Goal: Task Accomplishment & Management: Use online tool/utility

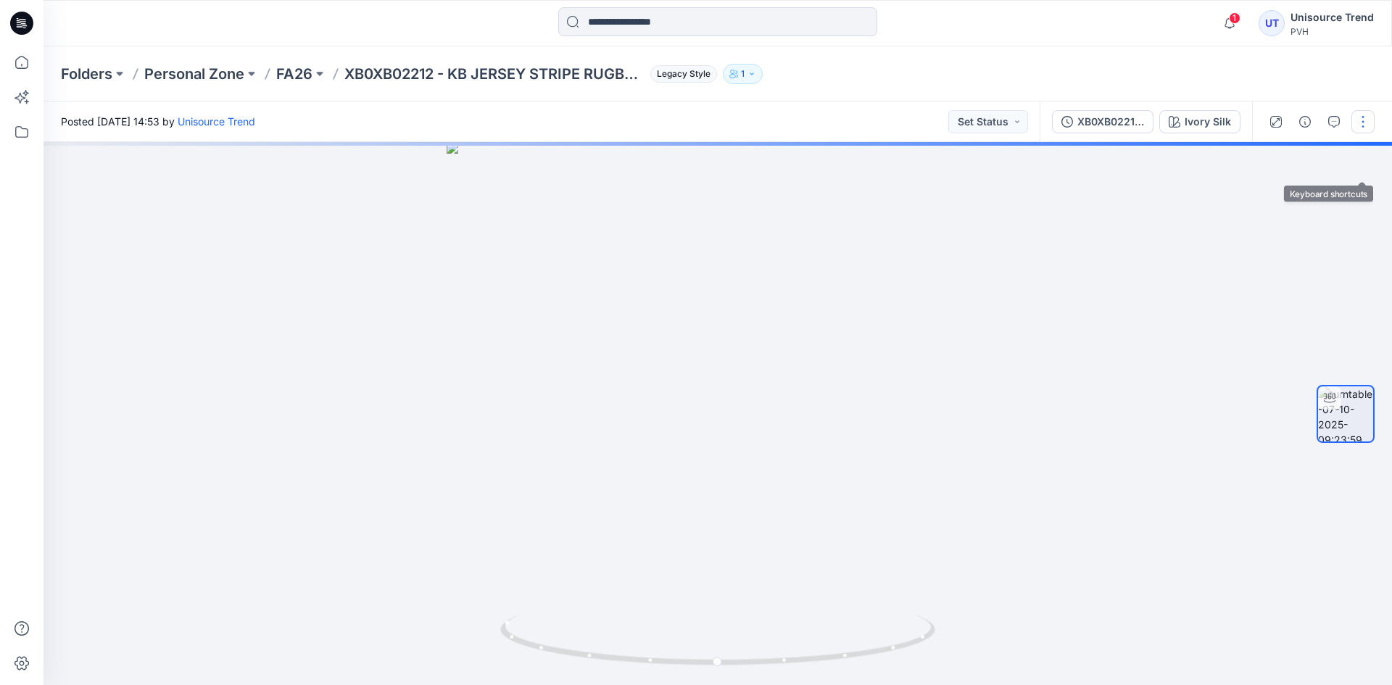
click at [1368, 128] on button "button" at bounding box center [1363, 121] width 23 height 23
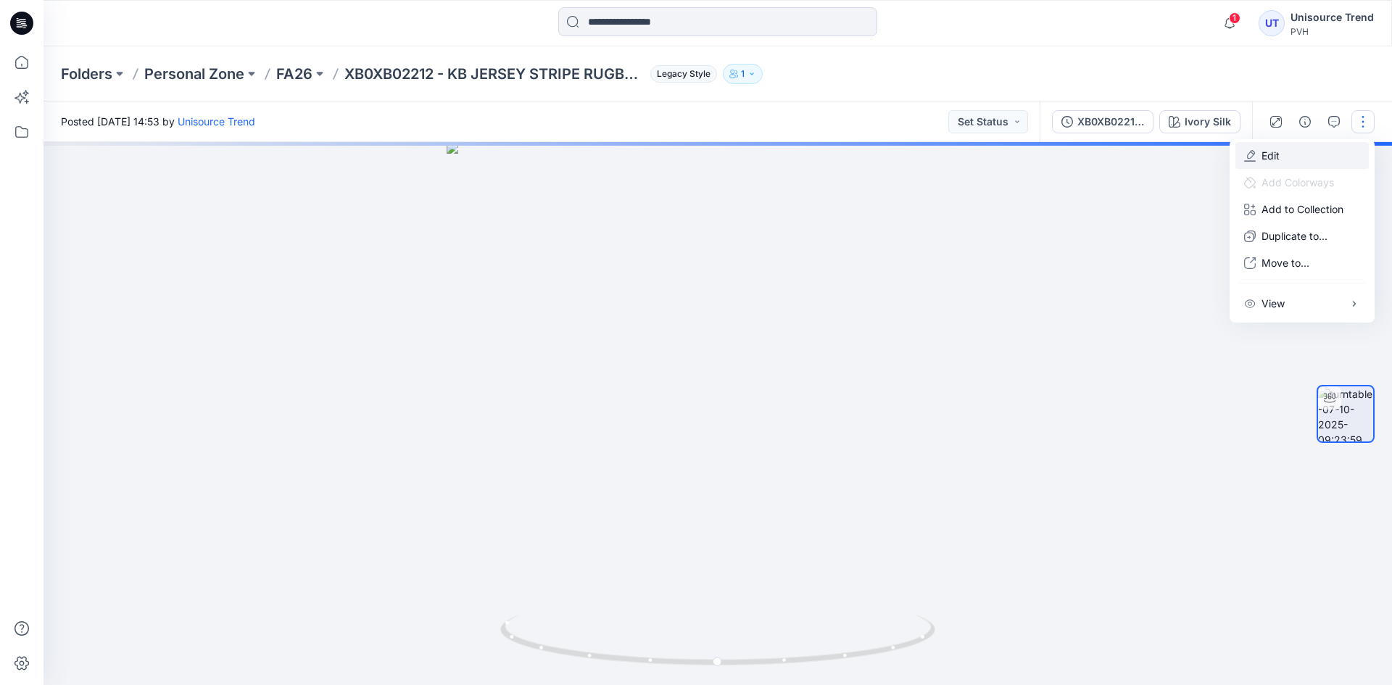
click at [1321, 152] on button "Edit" at bounding box center [1302, 155] width 133 height 27
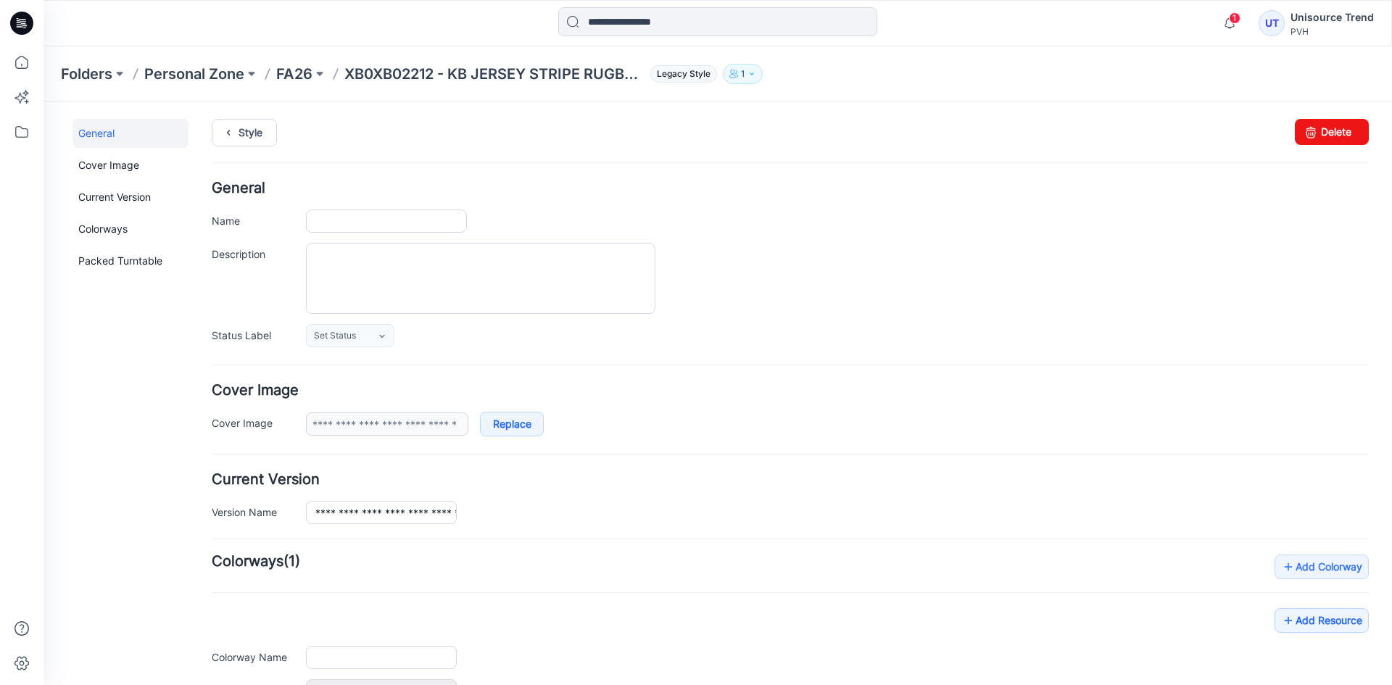
type input "**********"
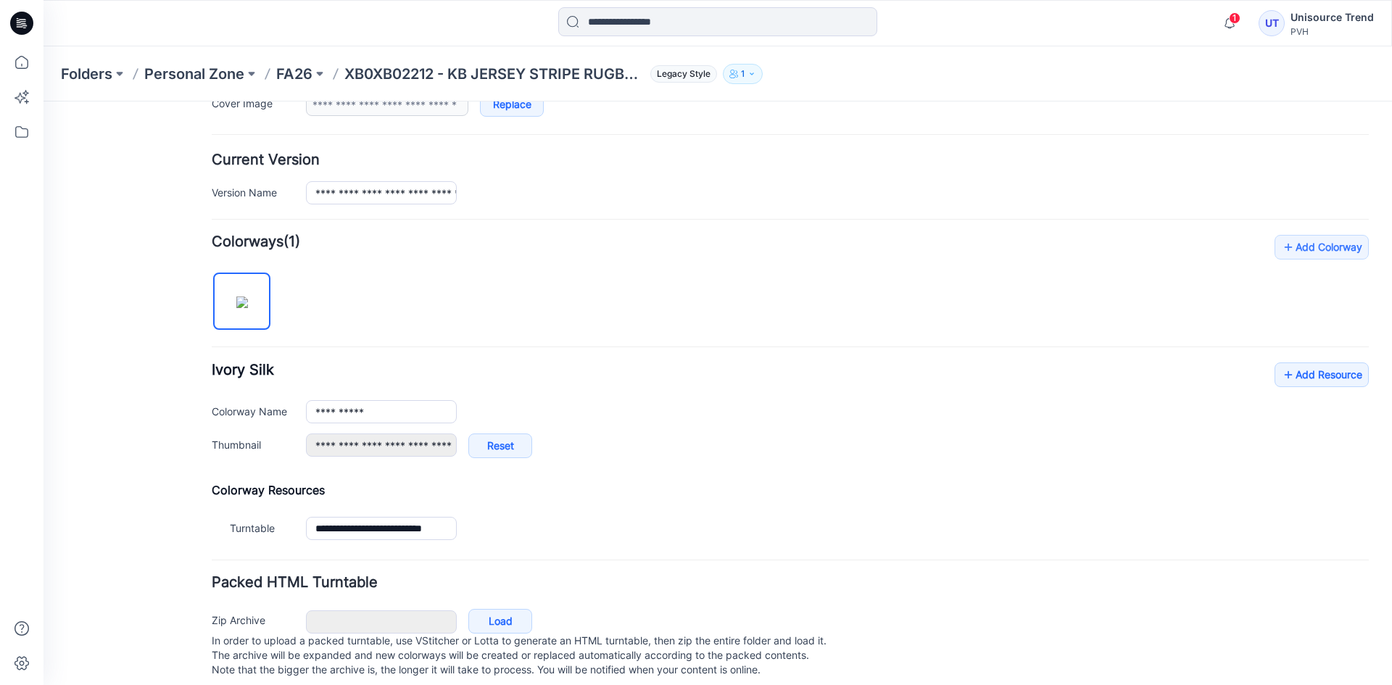
scroll to position [346, 0]
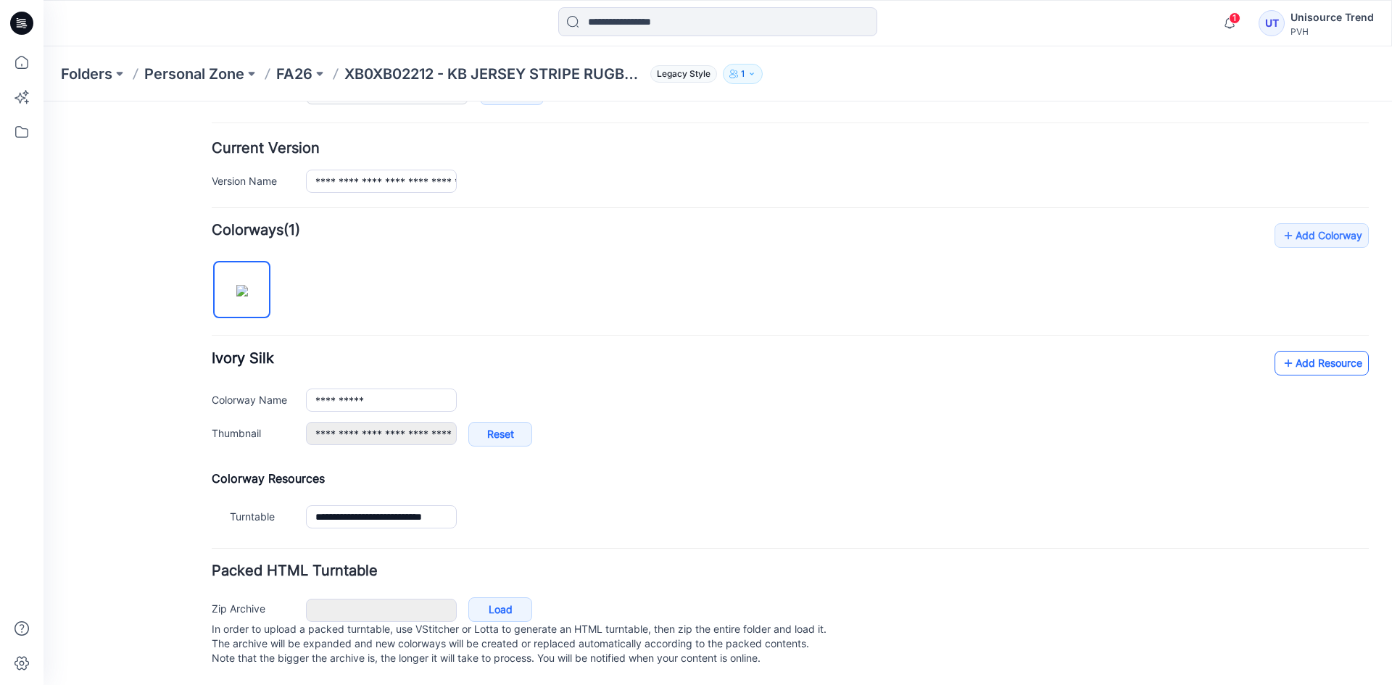
click at [1320, 352] on link "Add Resource" at bounding box center [1322, 363] width 94 height 25
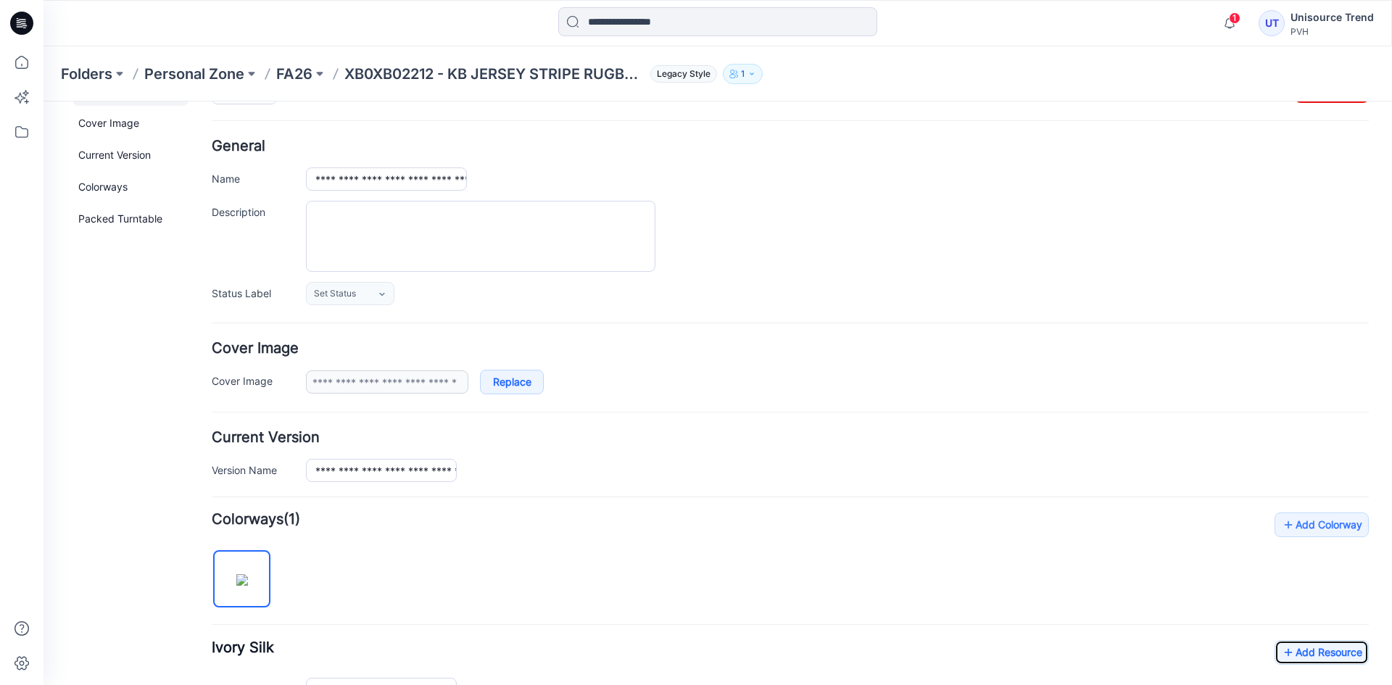
scroll to position [0, 0]
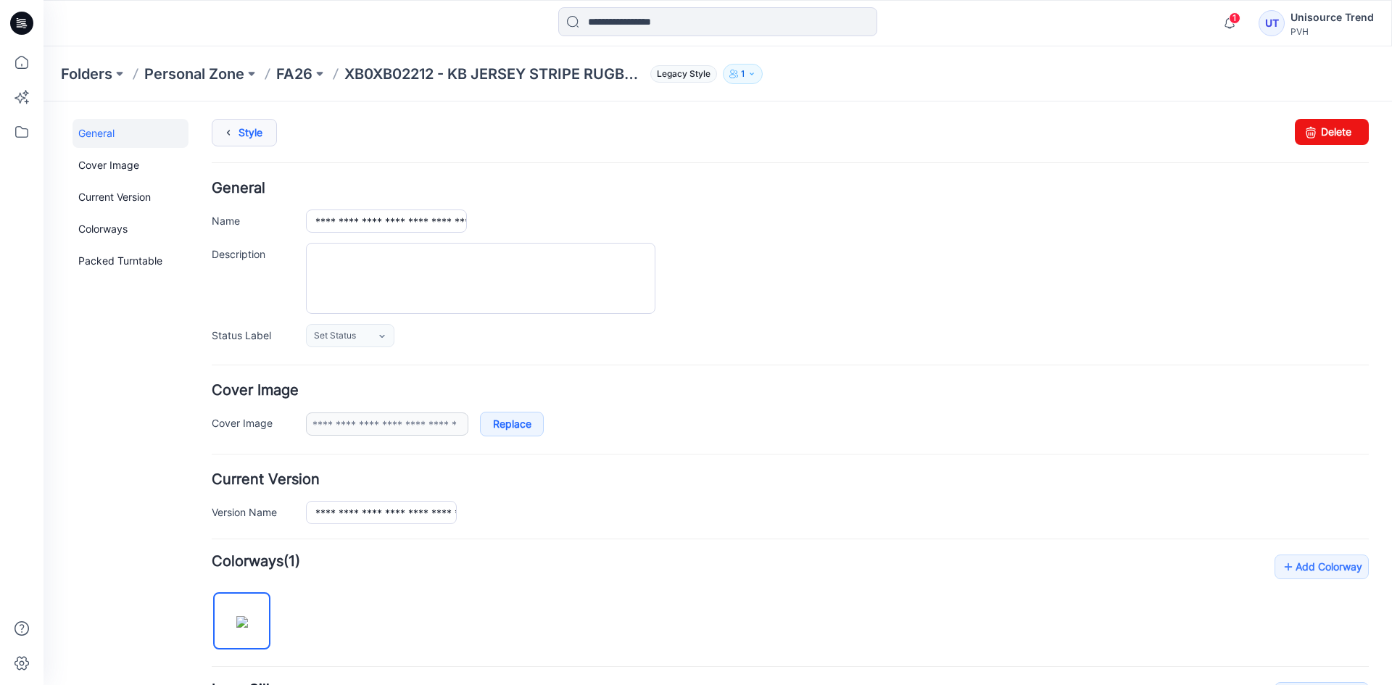
click at [241, 133] on link "Style" at bounding box center [244, 133] width 65 height 28
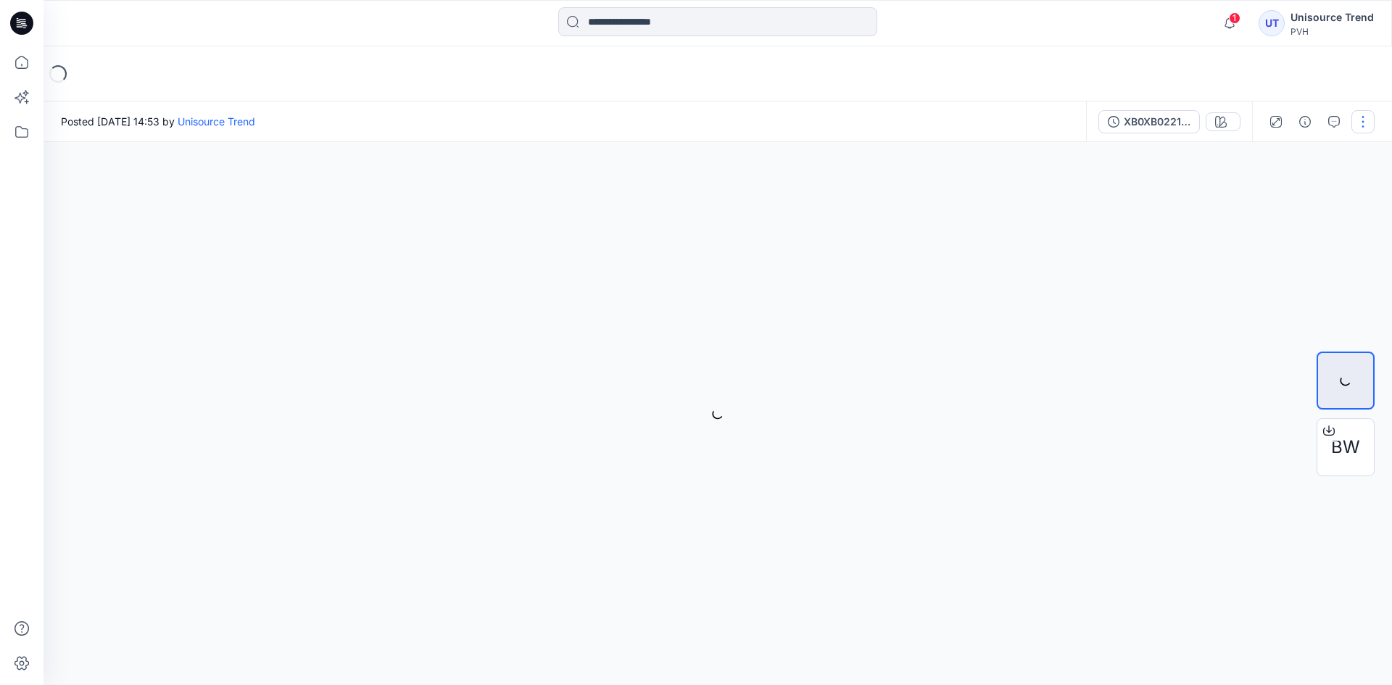
click at [1357, 122] on button "button" at bounding box center [1363, 121] width 23 height 23
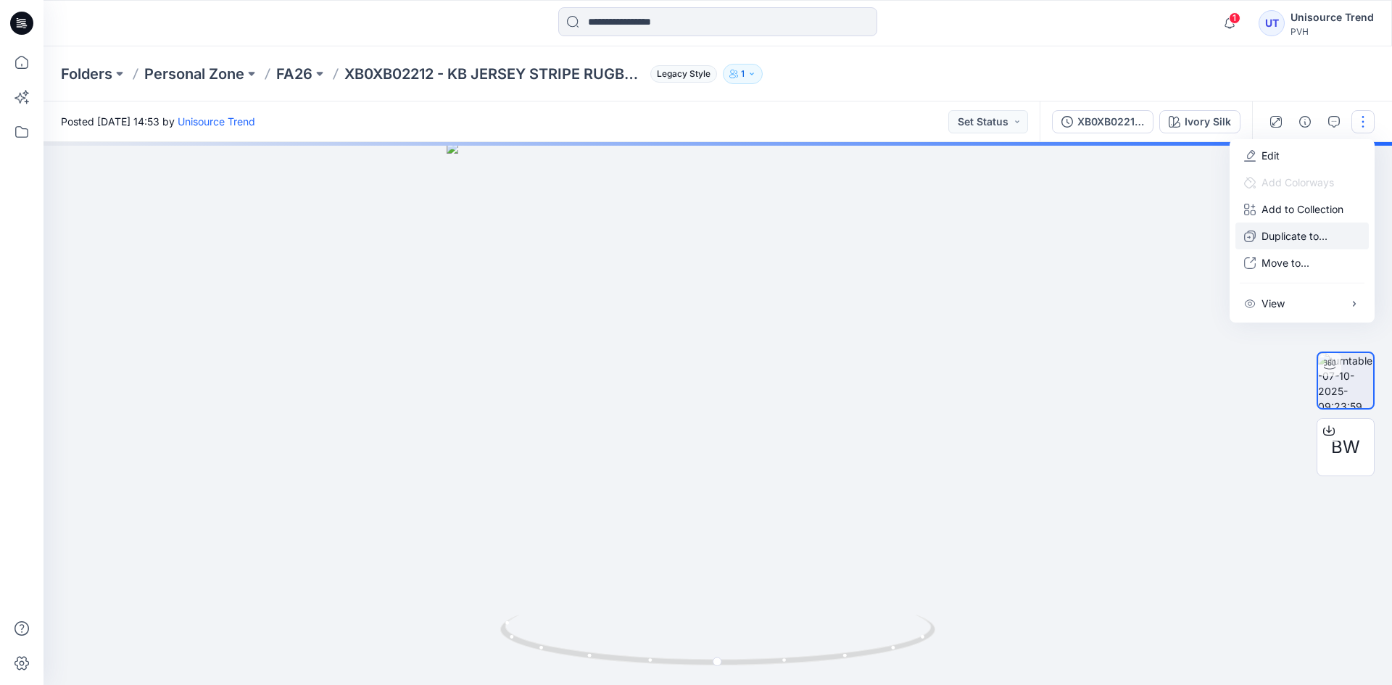
click at [1273, 233] on p "Duplicate to..." at bounding box center [1295, 235] width 66 height 15
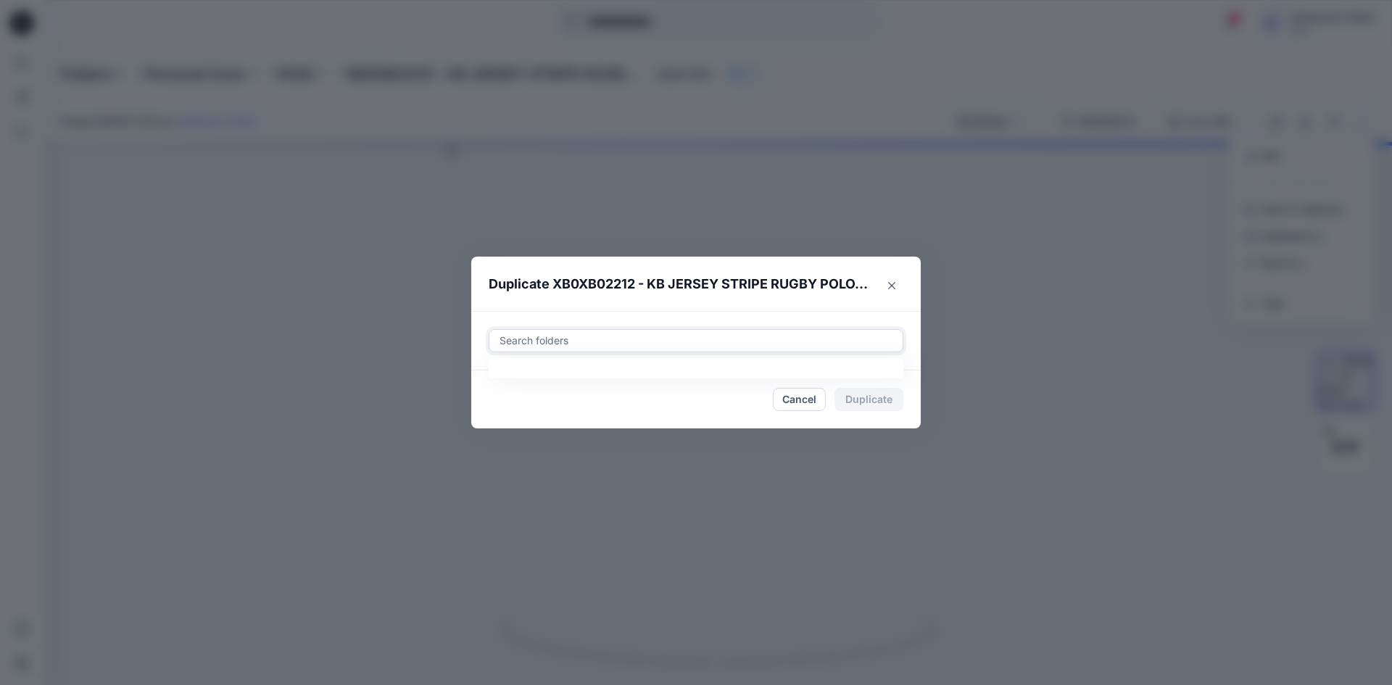
click at [691, 339] on div at bounding box center [696, 340] width 396 height 17
click at [510, 378] on div at bounding box center [511, 377] width 12 height 12
type input "********"
click at [481, 418] on footer "Cancel Duplicate" at bounding box center [696, 400] width 450 height 58
click at [888, 394] on button "Duplicate" at bounding box center [869, 399] width 69 height 23
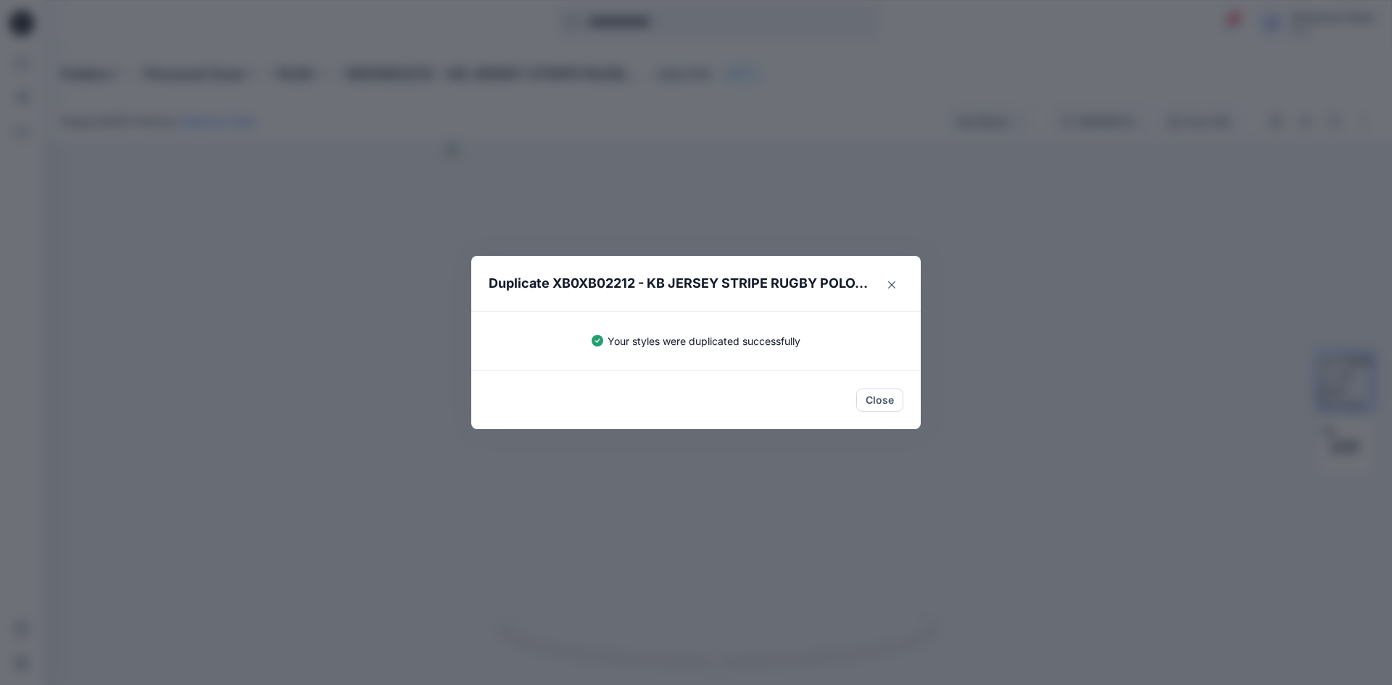
click at [884, 398] on button "Close" at bounding box center [879, 400] width 47 height 23
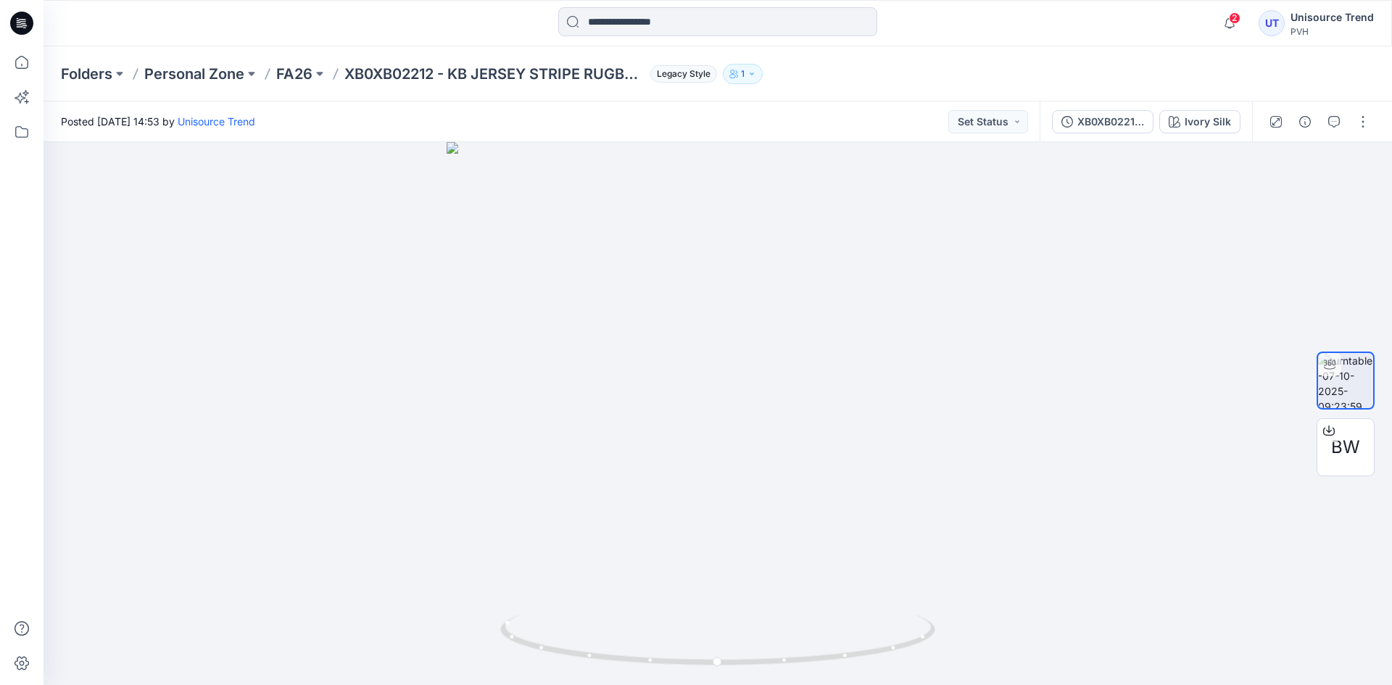
drag, startPoint x: 505, startPoint y: 18, endPoint x: 452, endPoint y: 25, distance: 52.7
click at [505, 18] on div at bounding box center [718, 23] width 674 height 32
click at [25, 19] on icon at bounding box center [21, 23] width 23 height 23
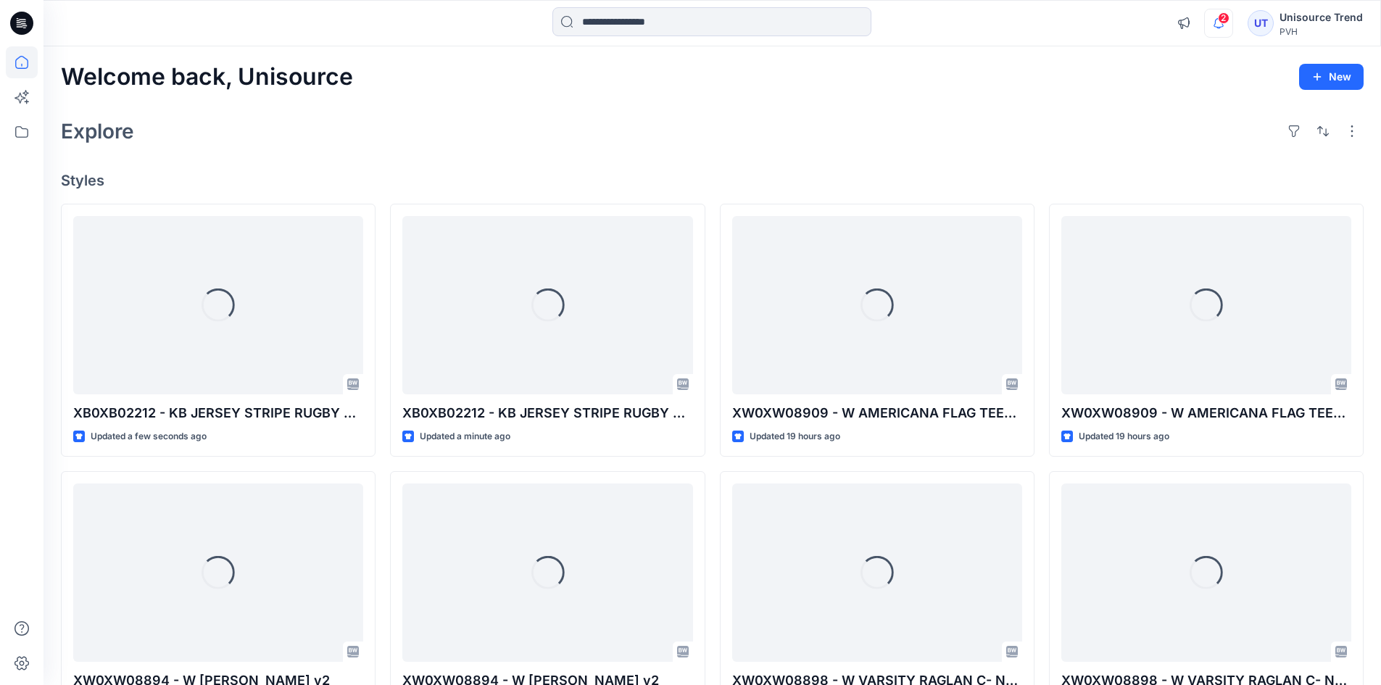
click at [1224, 25] on icon "button" at bounding box center [1219, 23] width 28 height 29
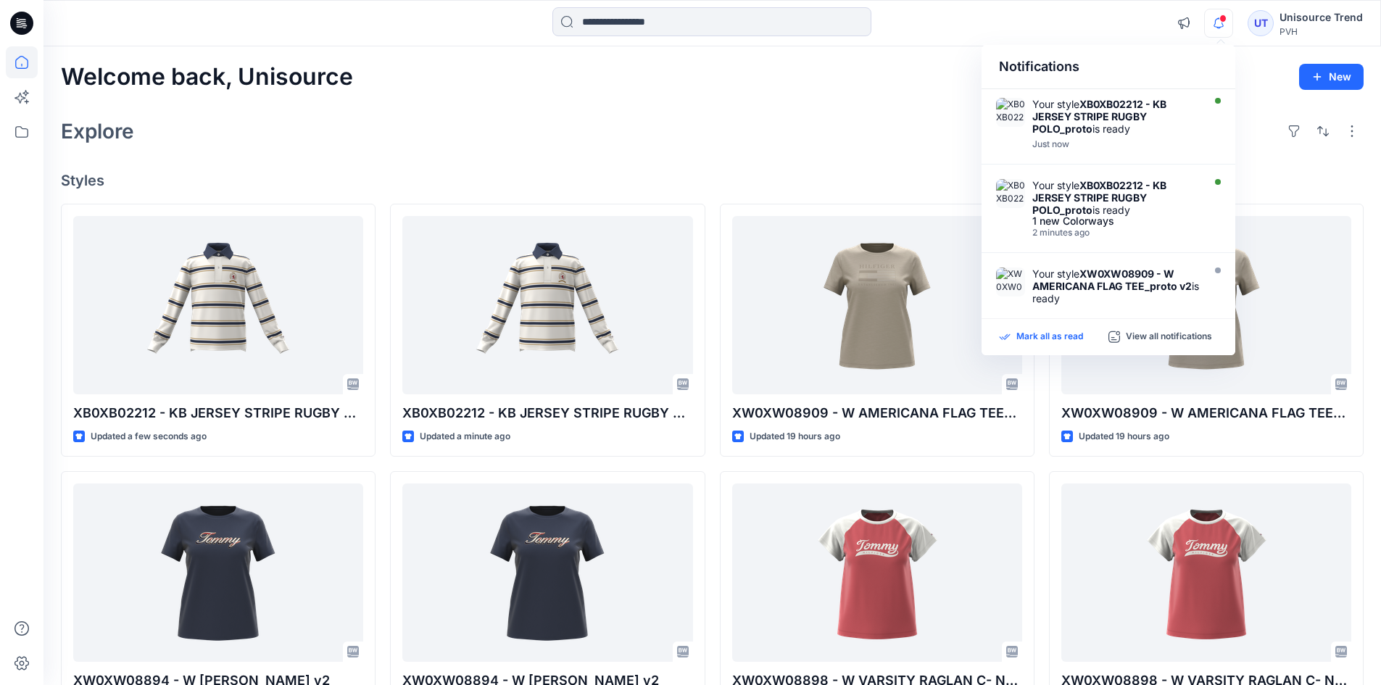
click at [1068, 334] on p "Mark all as read" at bounding box center [1050, 337] width 67 height 13
click at [880, 130] on div "Explore" at bounding box center [712, 131] width 1303 height 35
